Goal: Information Seeking & Learning: Learn about a topic

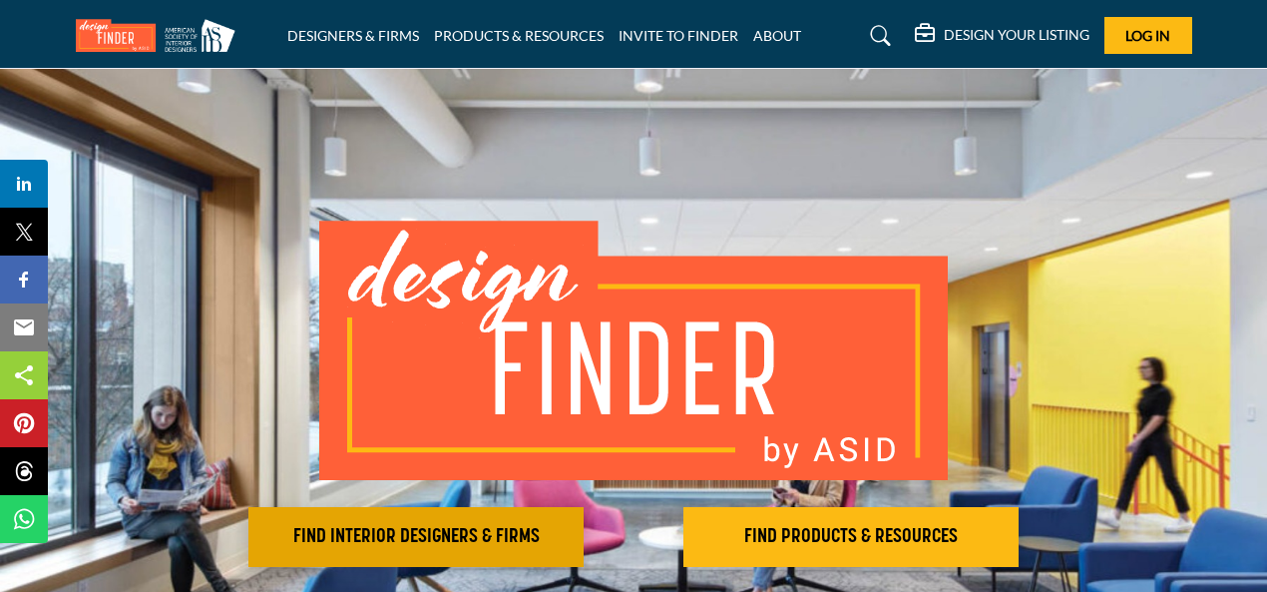
click at [463, 548] on button "FIND INTERIOR DESIGNERS & FIRMS" at bounding box center [415, 537] width 335 height 60
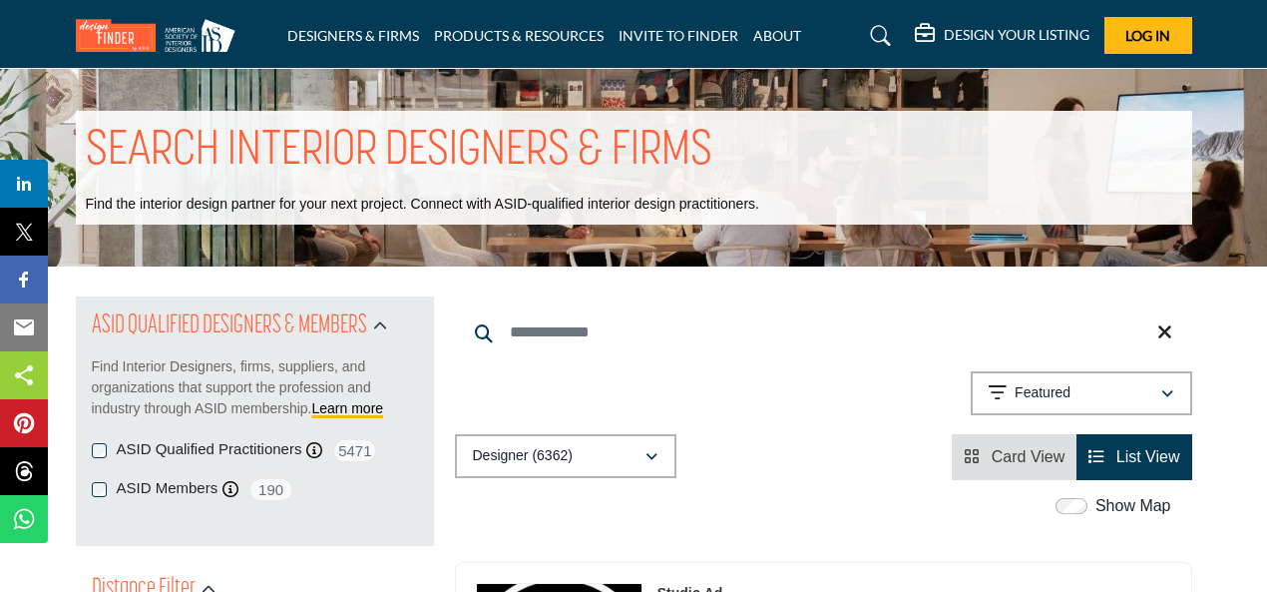
drag, startPoint x: 157, startPoint y: 481, endPoint x: 745, endPoint y: 21, distance: 747.0
click at [214, 491] on label "ASID Members" at bounding box center [168, 488] width 102 height 23
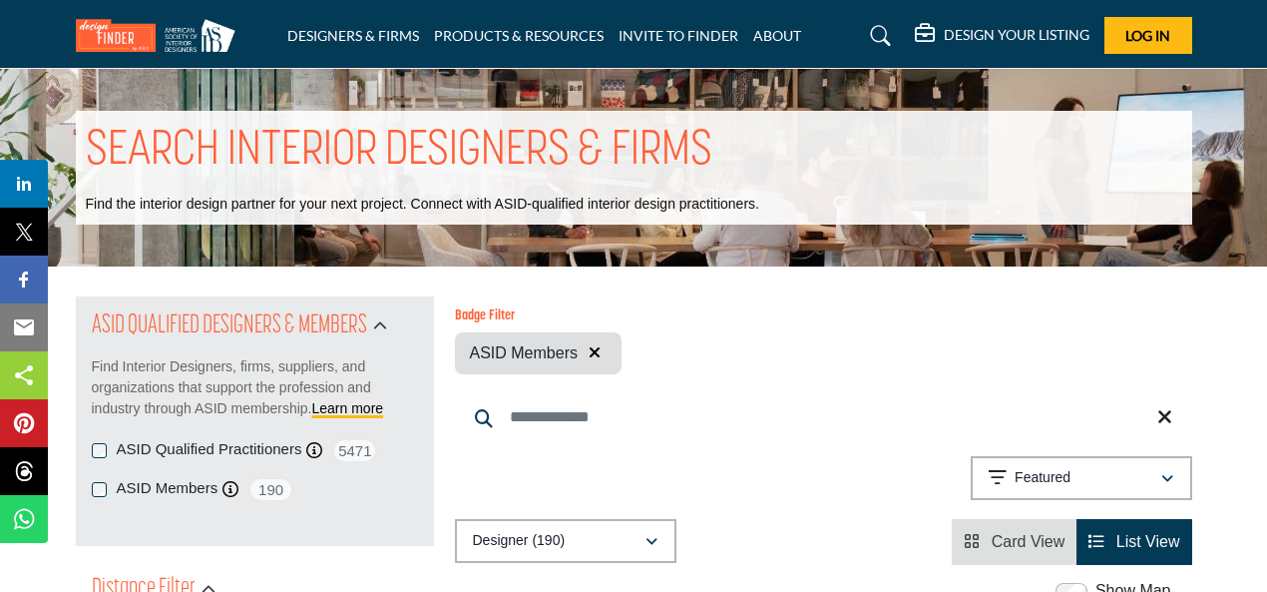
drag, startPoint x: 156, startPoint y: 447, endPoint x: 302, endPoint y: 454, distance: 146.8
click at [302, 454] on div "ASID Qualified Practitioners ASID Qualified Practitioner who validates work and…" at bounding box center [255, 450] width 326 height 25
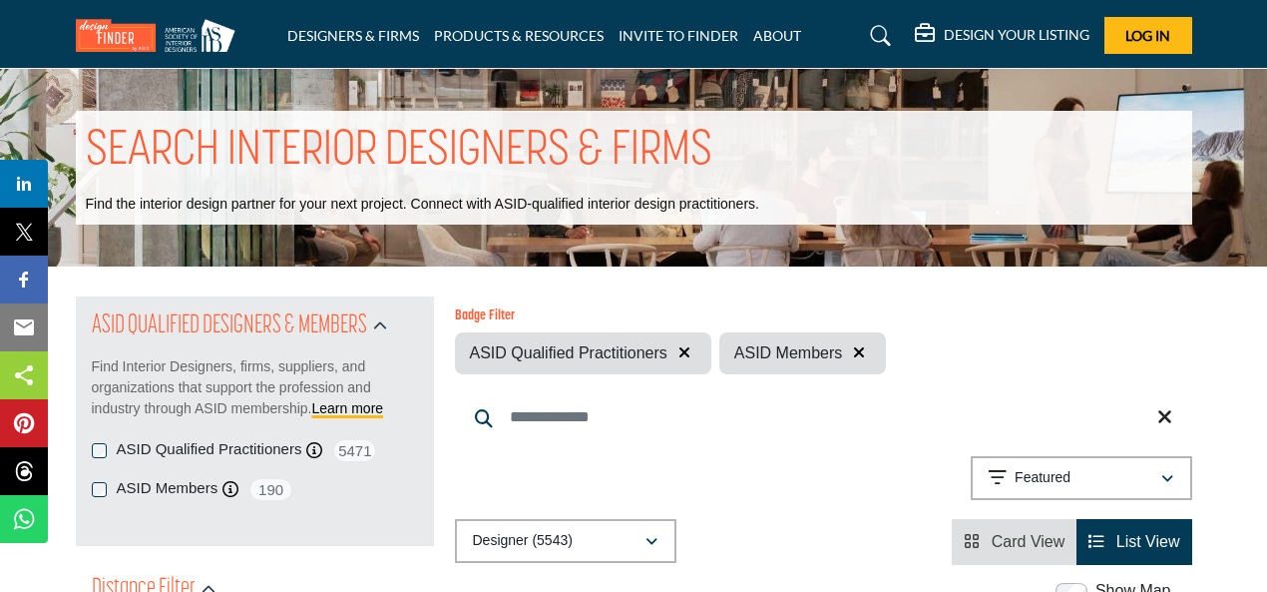
click at [465, 464] on div "Showing 21 results out of 5543 Featured" at bounding box center [823, 481] width 737 height 51
drag, startPoint x: 156, startPoint y: 452, endPoint x: 301, endPoint y: 452, distance: 145.7
click at [301, 452] on label "ASID Qualified Practitioners" at bounding box center [210, 449] width 186 height 23
